Goal: Transaction & Acquisition: Obtain resource

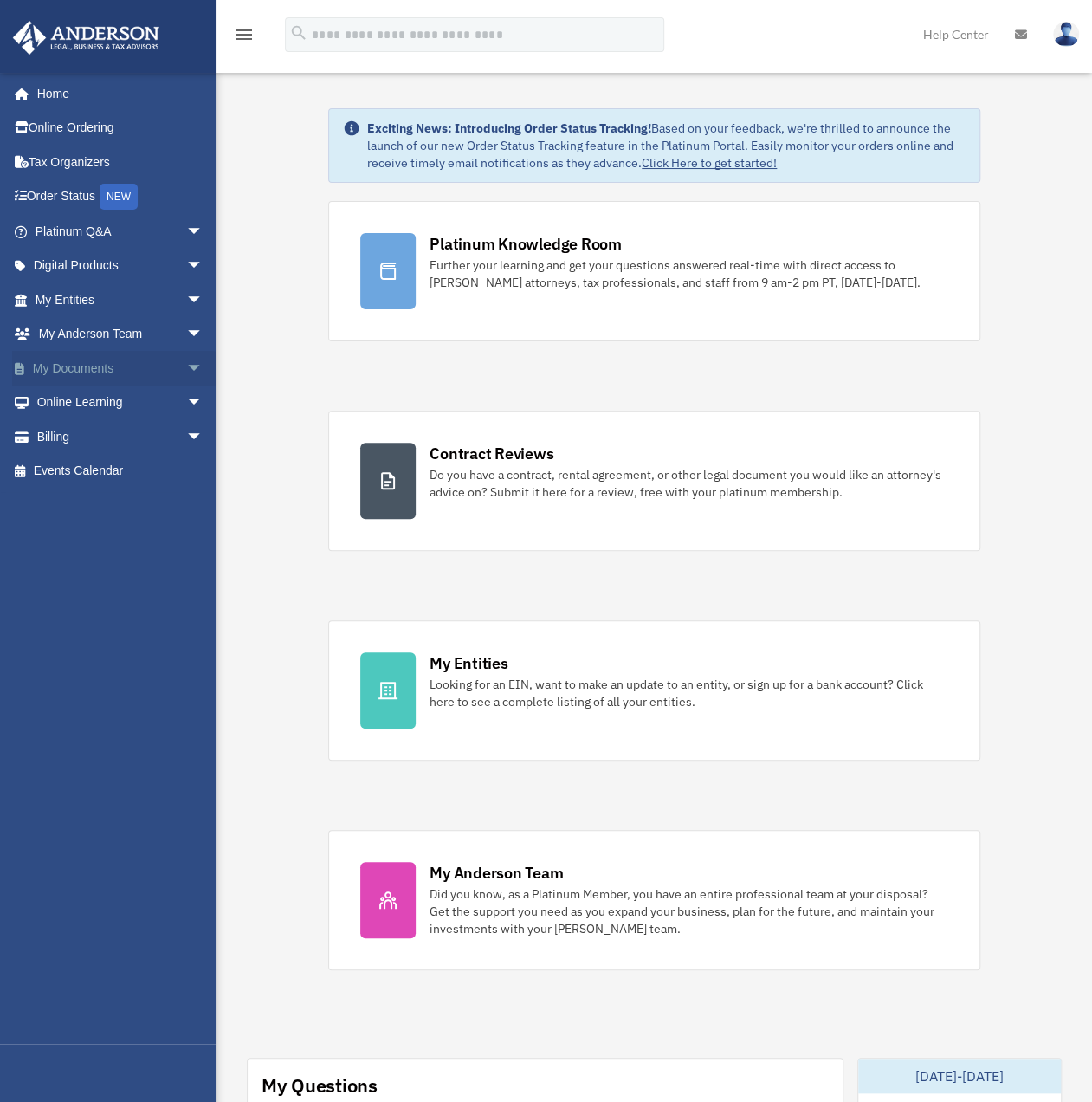
click at [96, 363] on link "My Documents arrow_drop_down" at bounding box center [120, 368] width 217 height 34
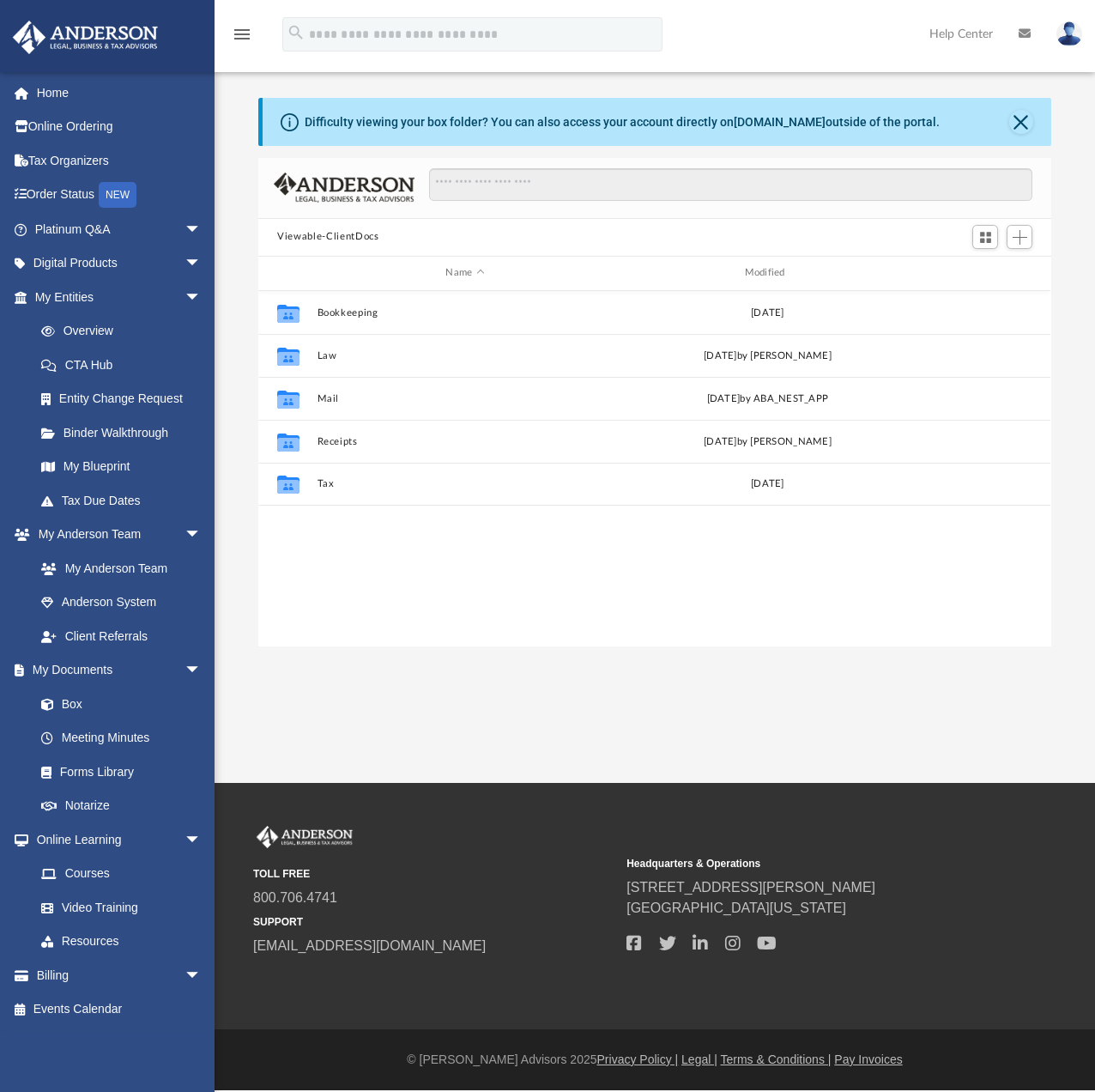
scroll to position [377, 779]
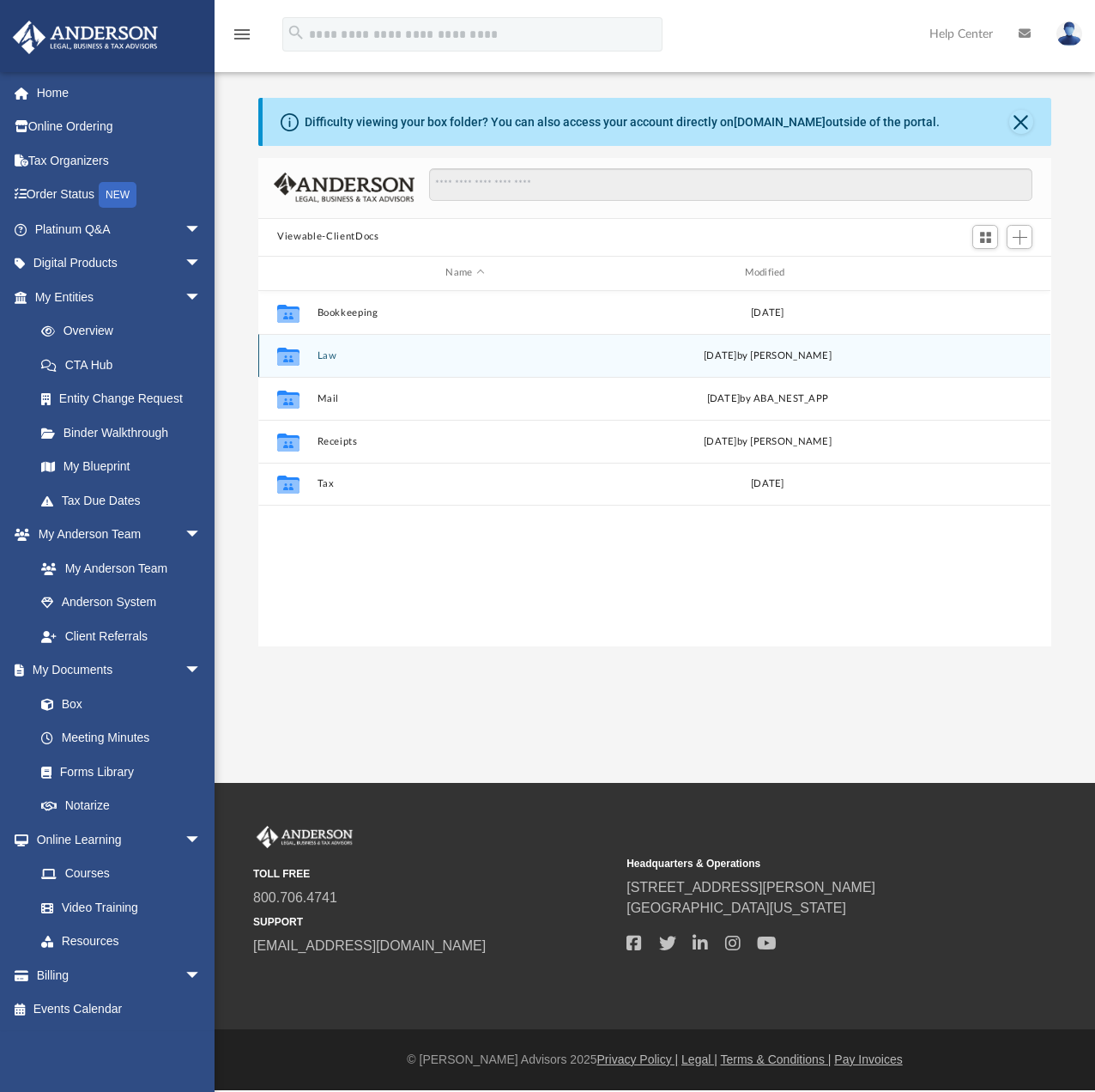
click at [347, 352] on button "Law" at bounding box center [465, 354] width 295 height 11
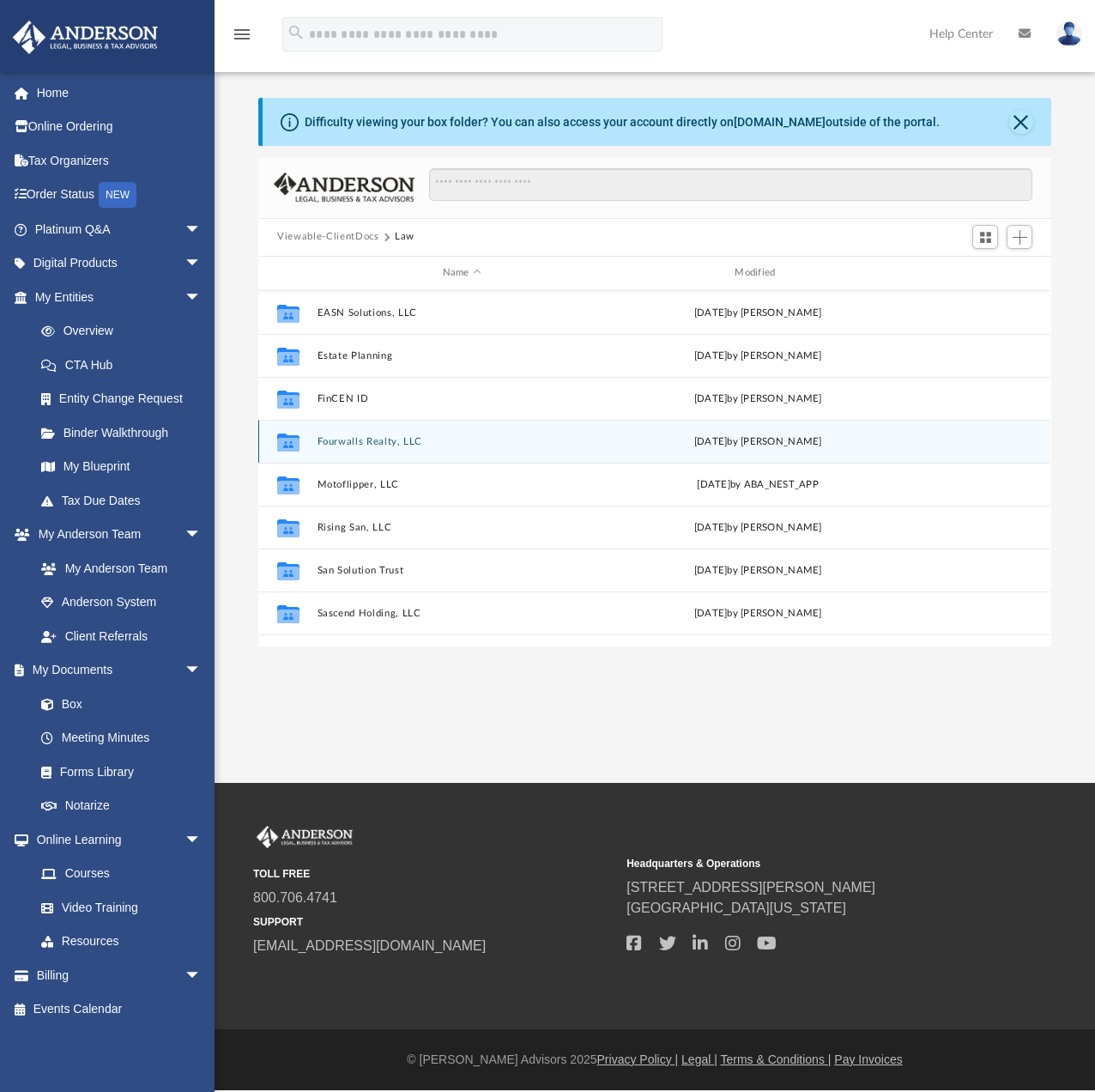
click at [386, 443] on button "Fourwalls Realty, LLC" at bounding box center [462, 441] width 290 height 11
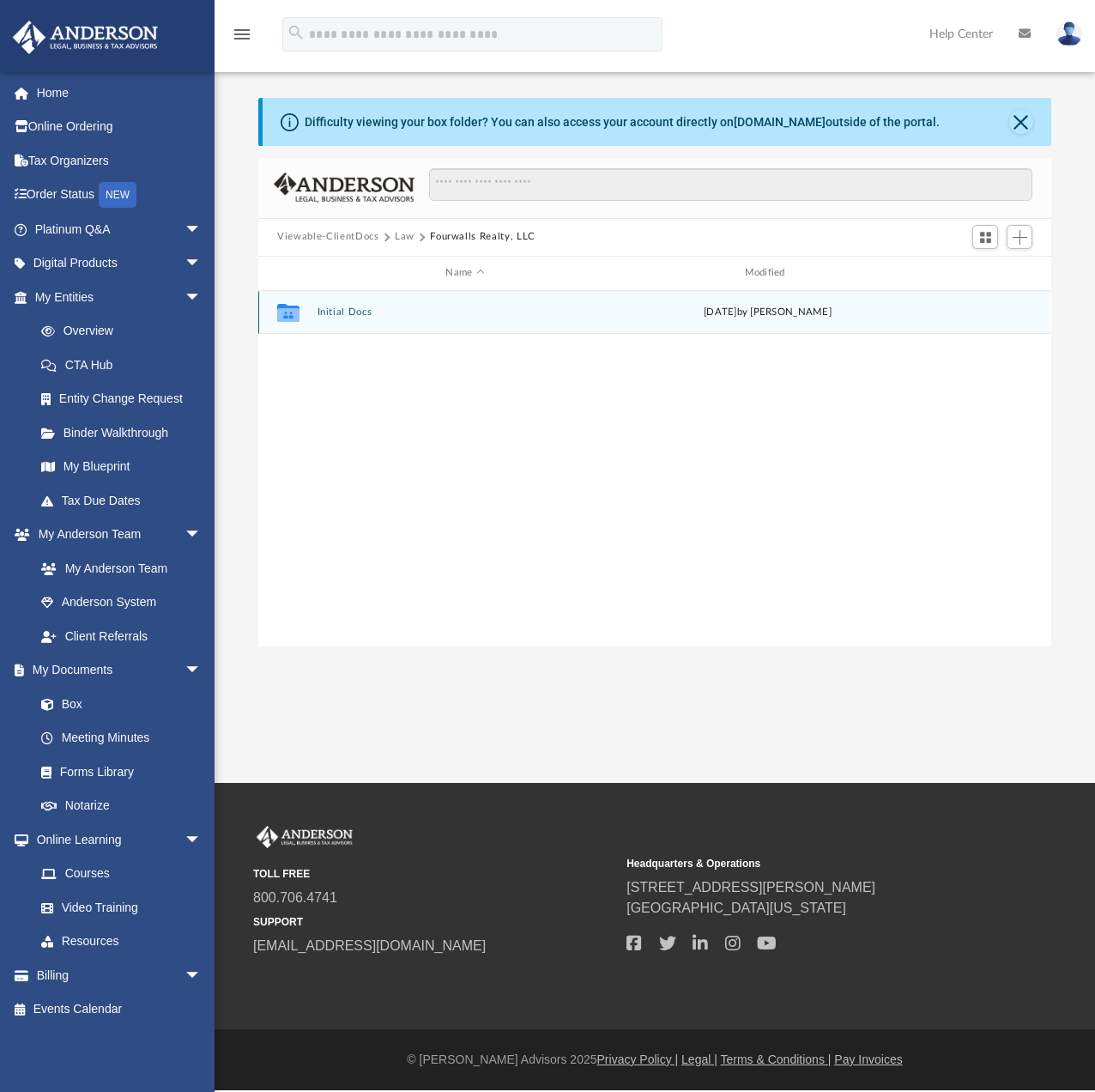
click at [361, 316] on button "Initial Docs" at bounding box center [465, 312] width 295 height 11
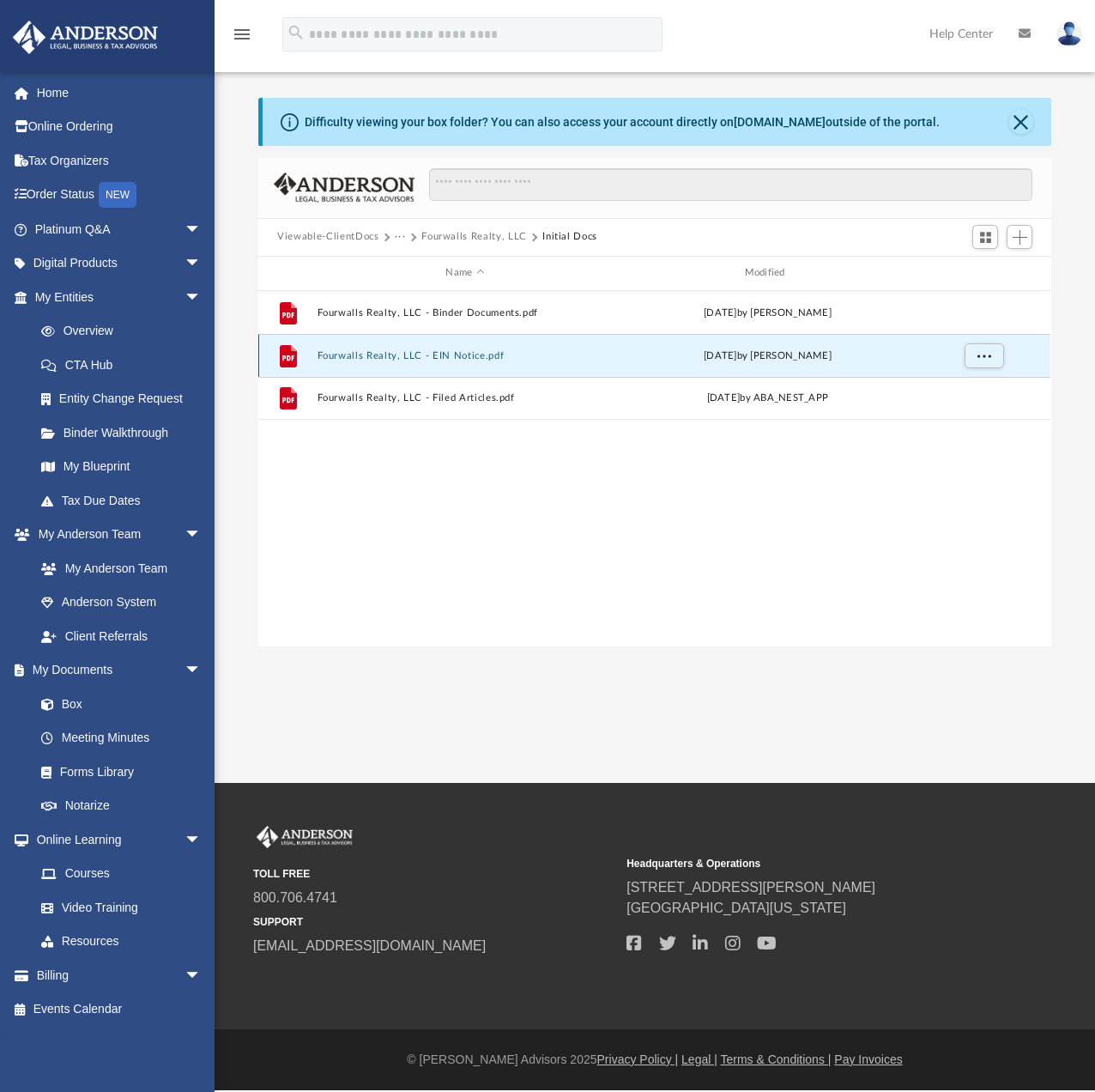
click at [462, 356] on button "Fourwalls Realty, LLC - EIN Notice.pdf" at bounding box center [465, 354] width 295 height 11
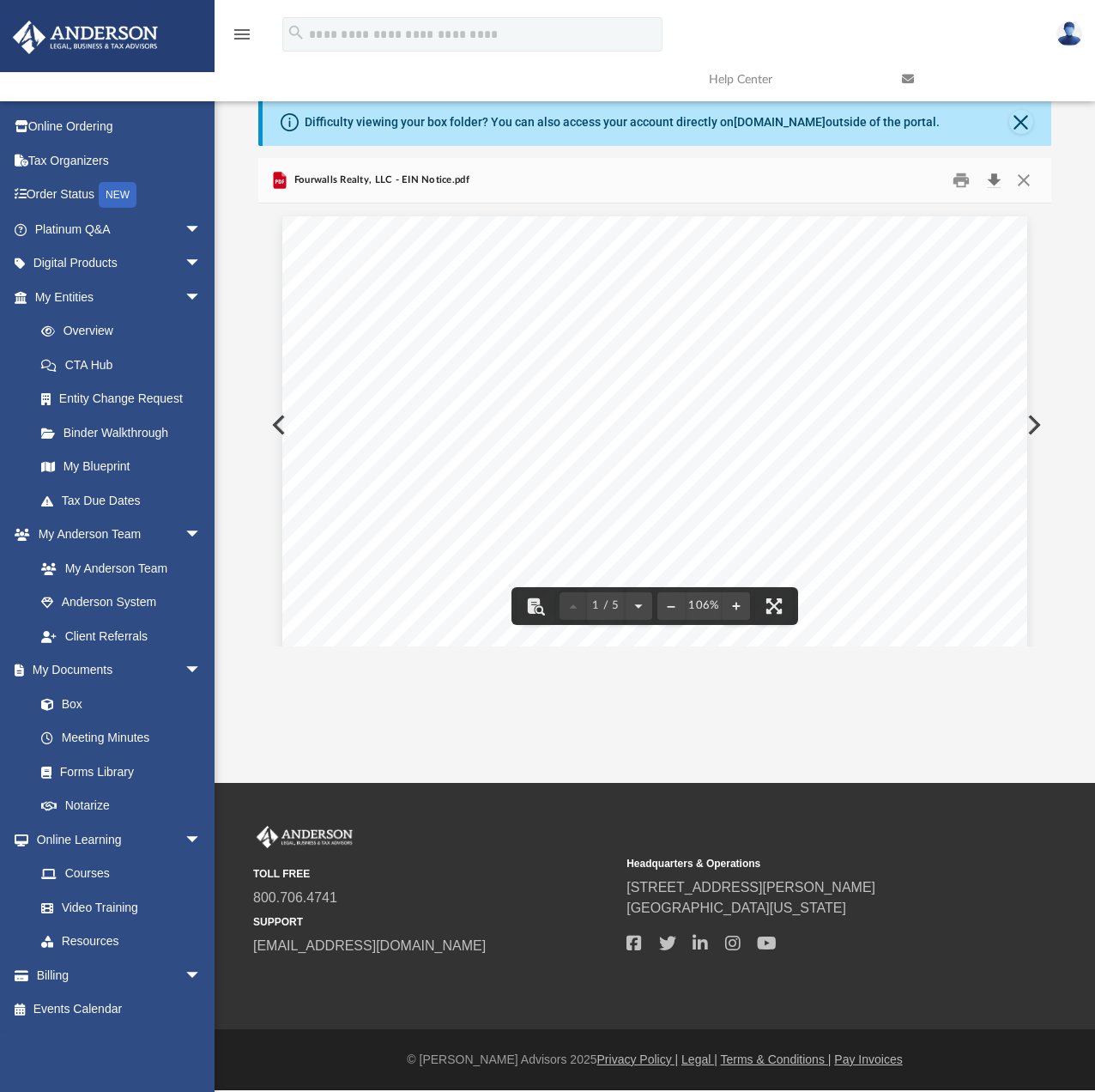
click at [987, 179] on button "Download" at bounding box center [994, 180] width 31 height 27
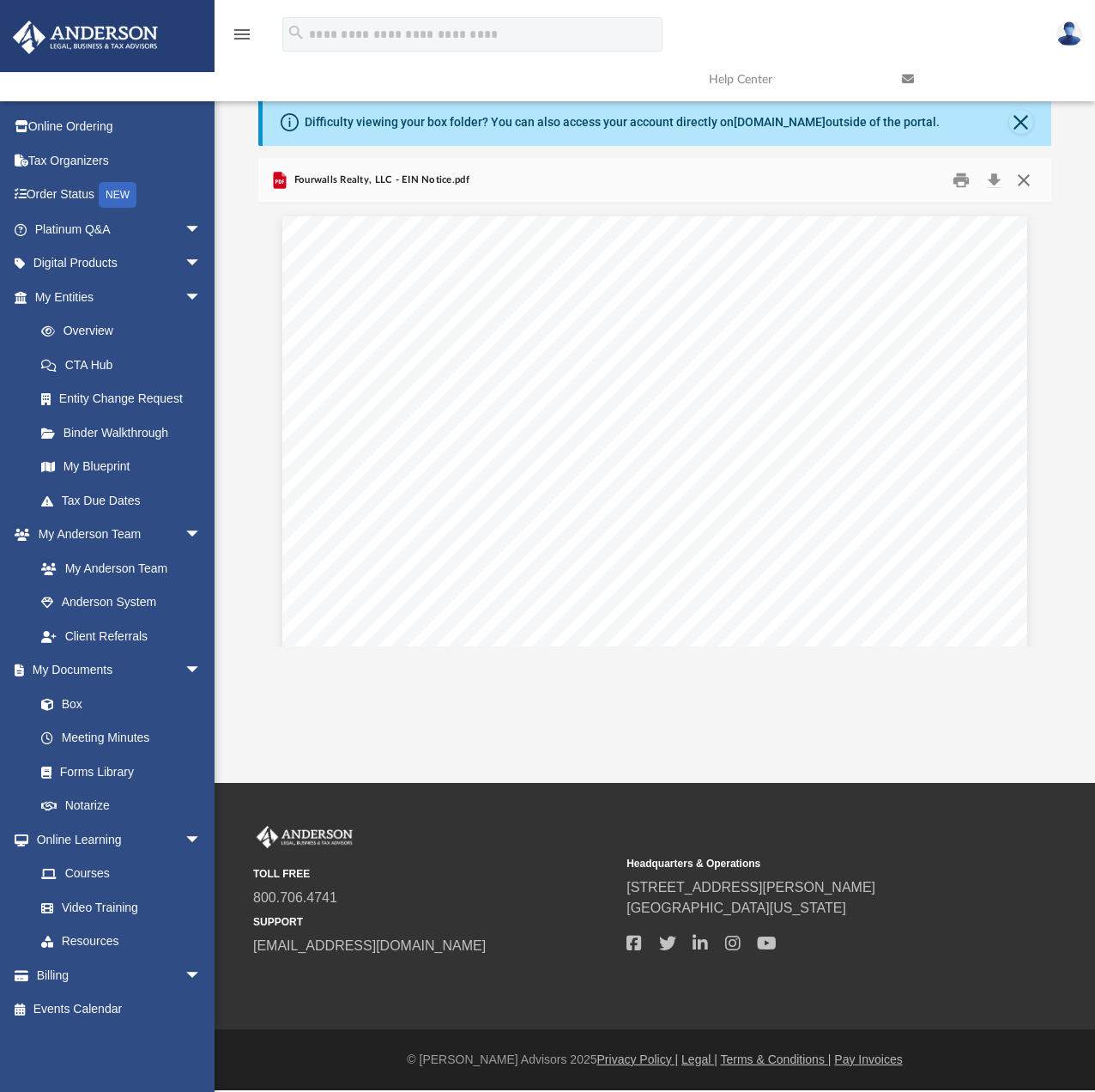
click at [1023, 179] on button "Close" at bounding box center [1024, 180] width 31 height 27
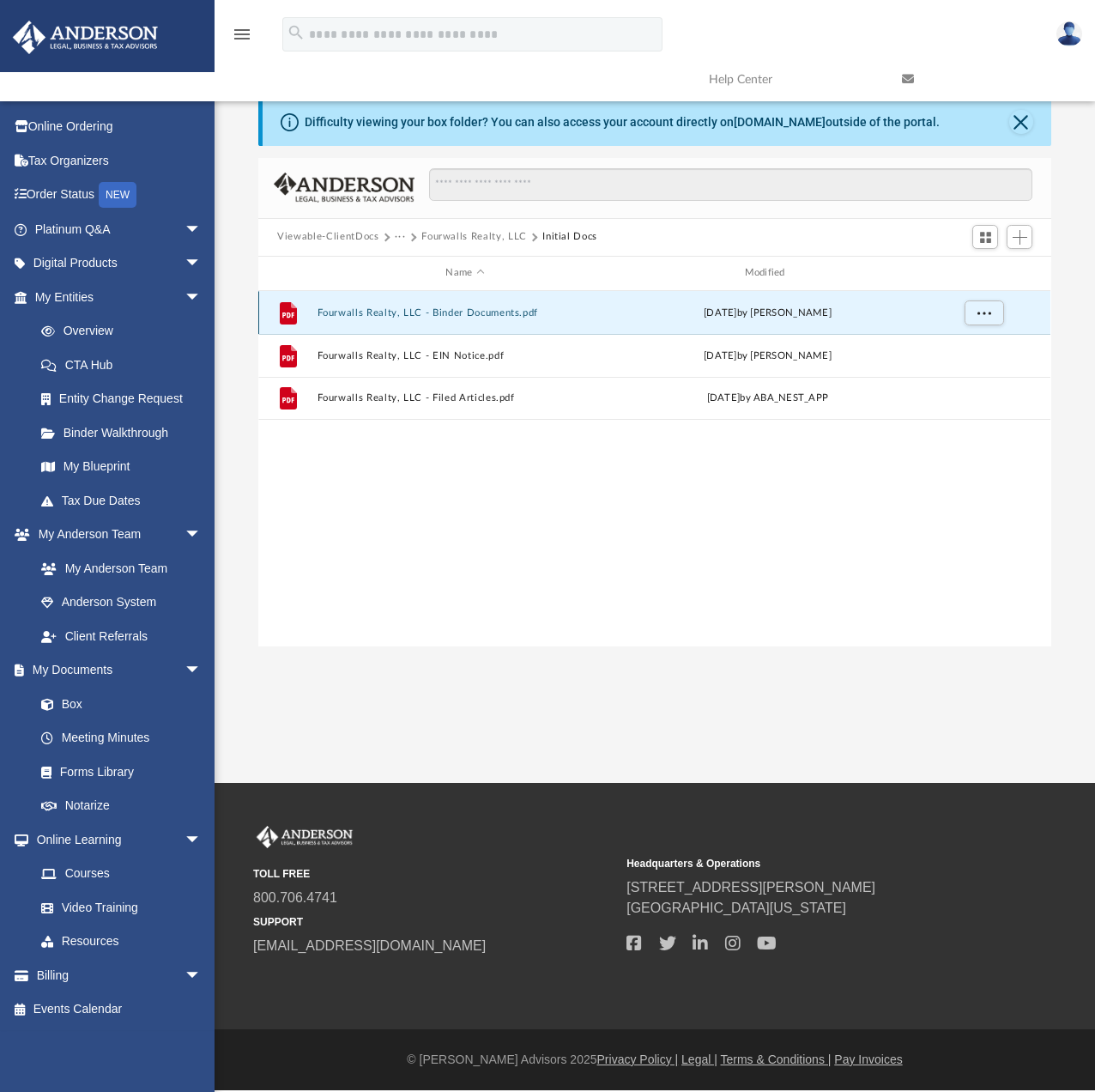
click at [506, 313] on button "Fourwalls Realty, LLC - Binder Documents.pdf" at bounding box center [465, 312] width 295 height 11
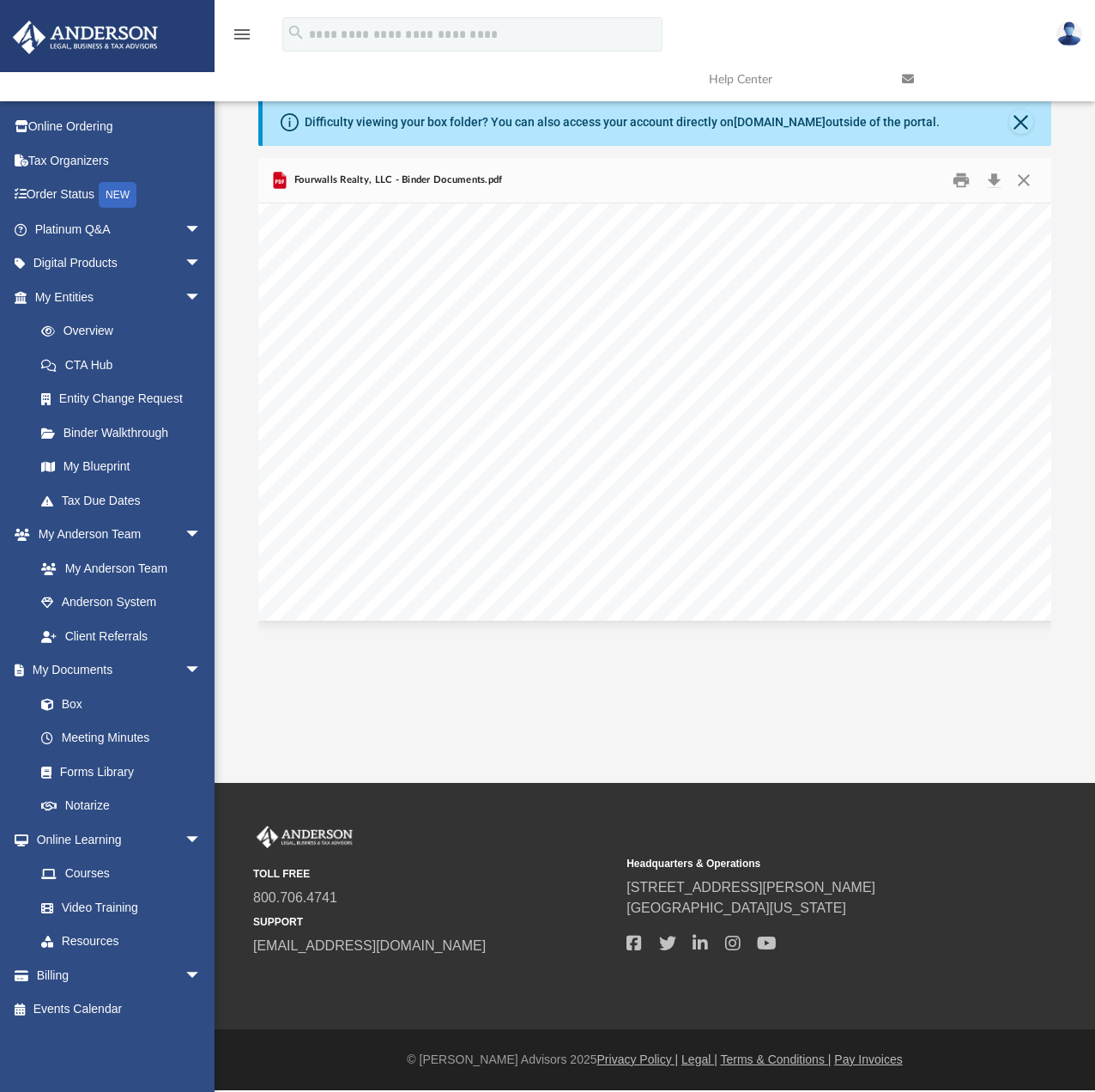
scroll to position [68416, 0]
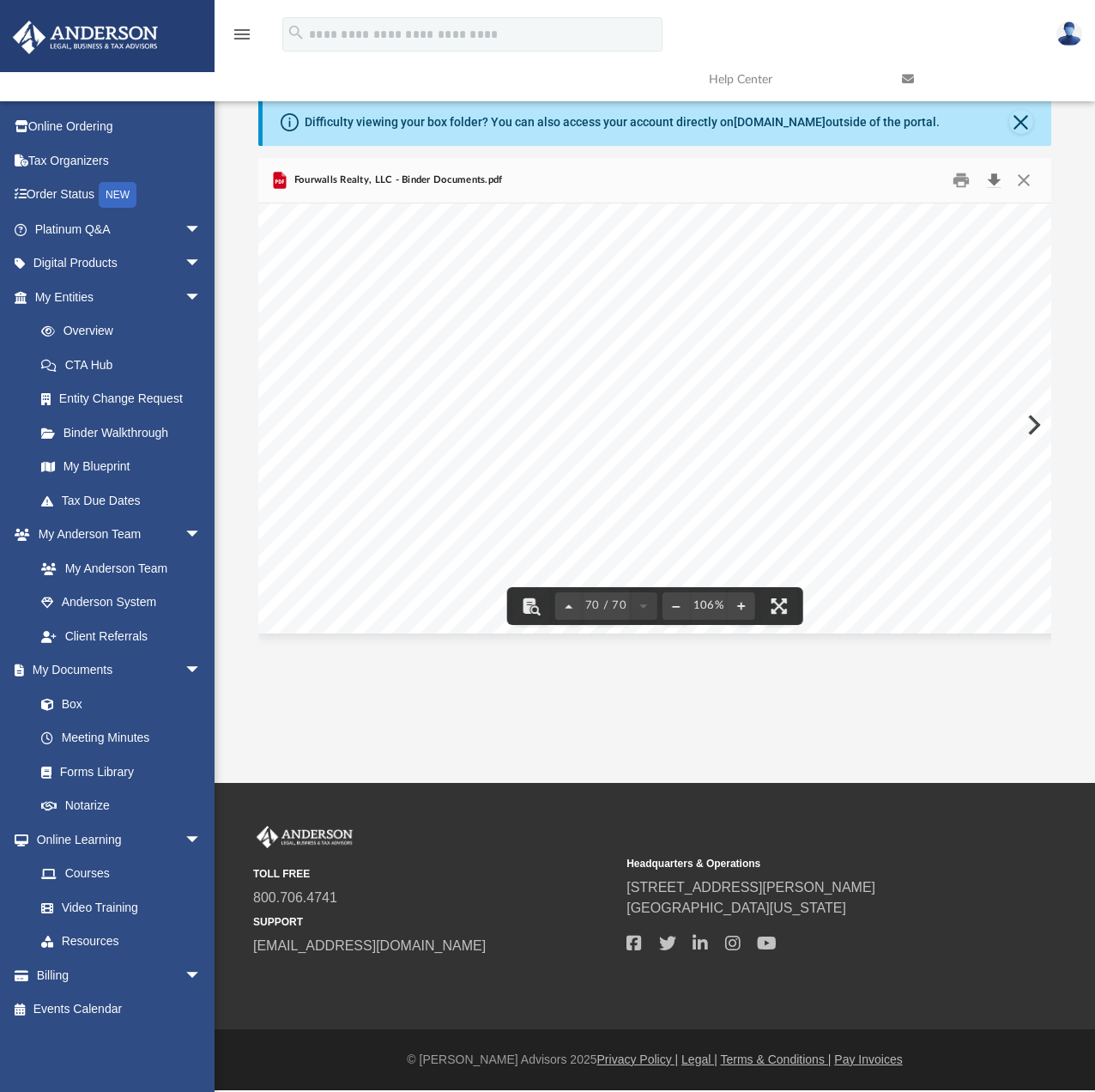
click at [989, 181] on button "Download" at bounding box center [994, 180] width 31 height 27
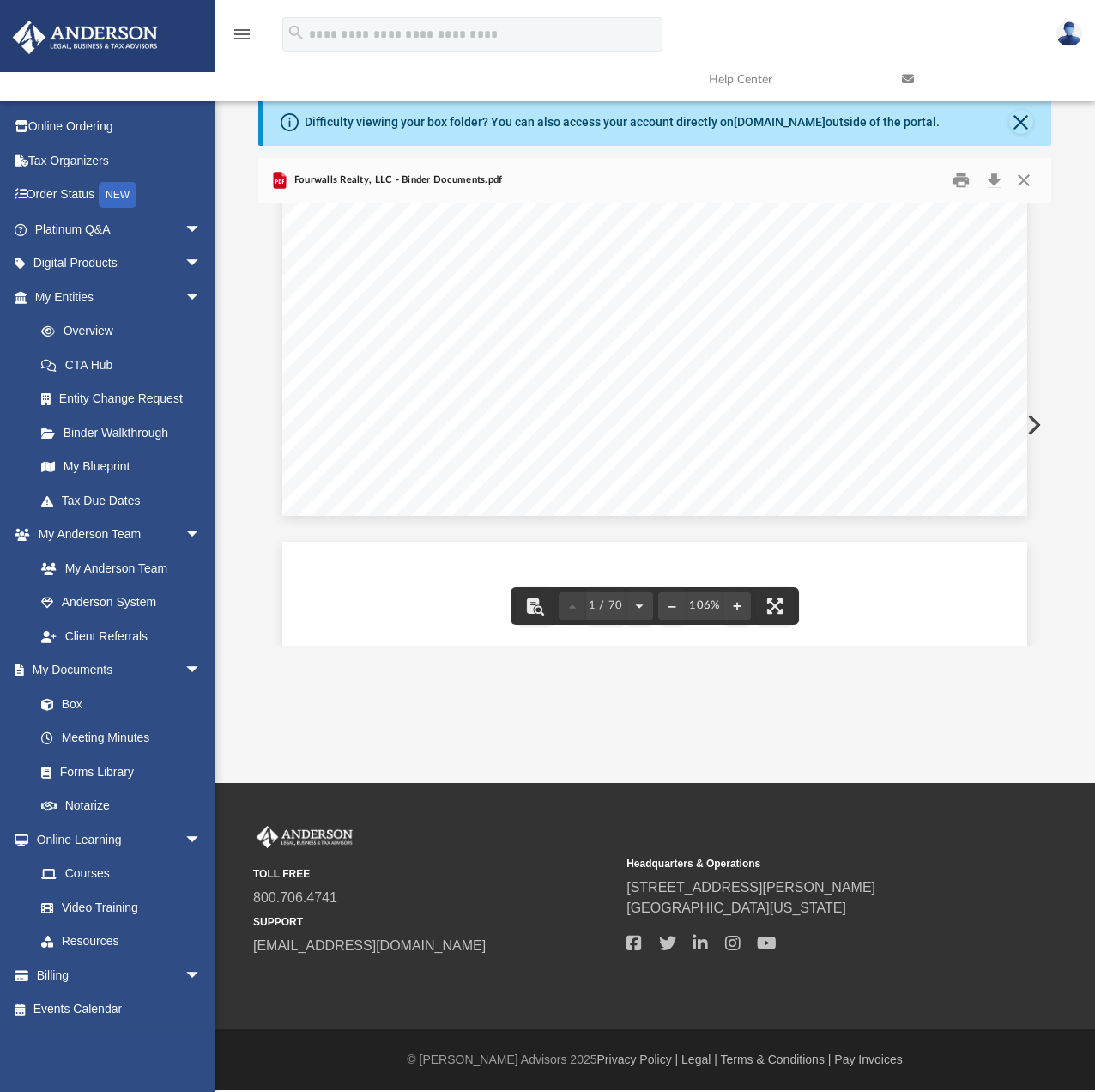
scroll to position [0, 0]
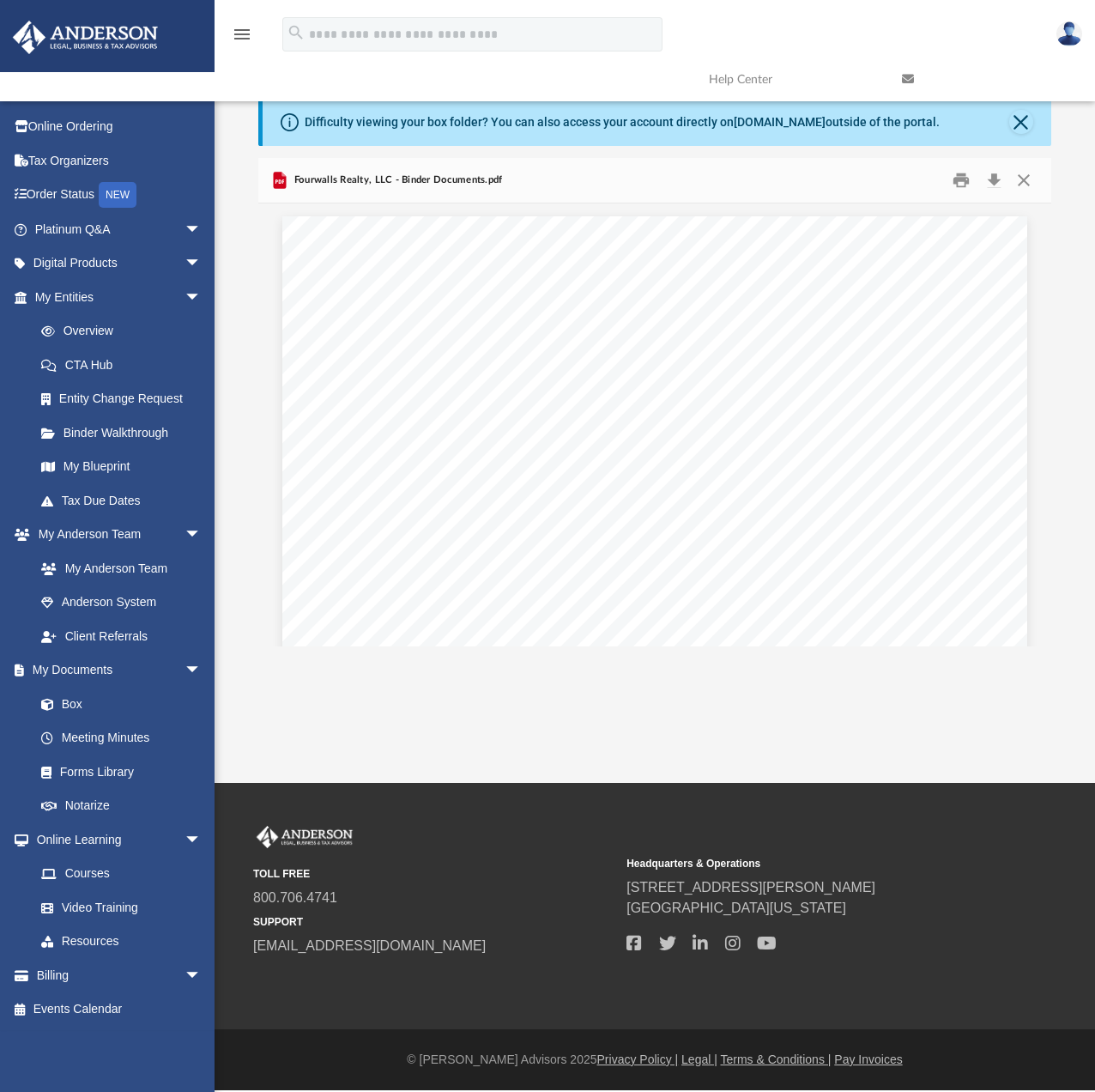
click at [1061, 31] on img at bounding box center [1069, 34] width 26 height 25
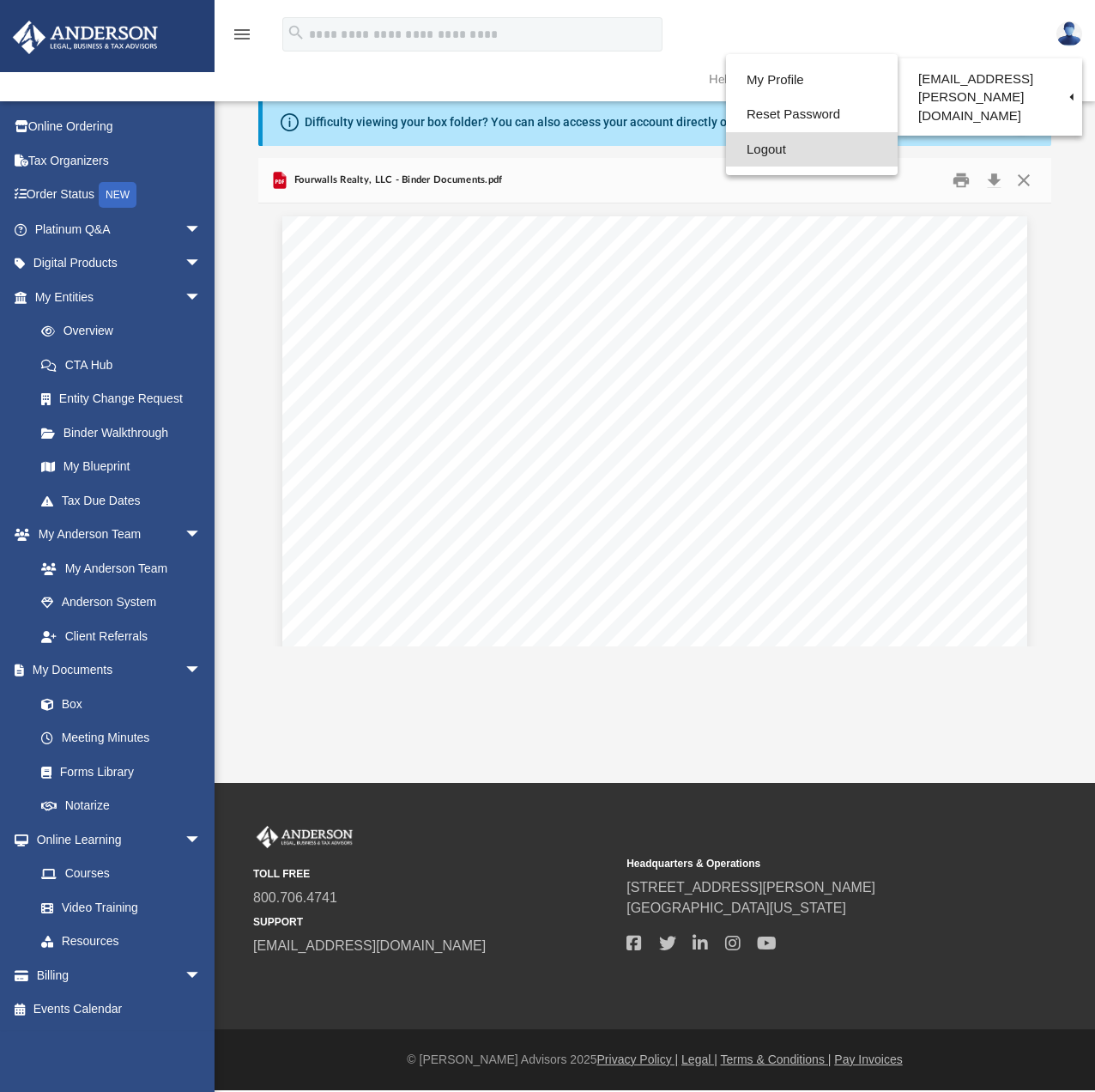
click at [776, 149] on link "Logout" at bounding box center [812, 149] width 172 height 35
